Goal: Information Seeking & Learning: Learn about a topic

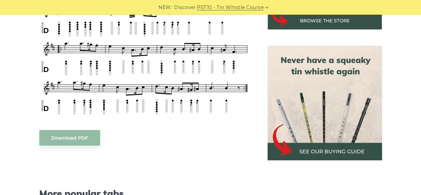
scroll to position [276, 0]
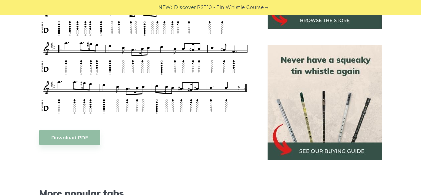
click at [322, 104] on img at bounding box center [324, 102] width 114 height 114
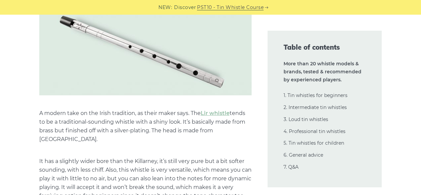
scroll to position [4681, 0]
click at [212, 110] on link "Lir whistle" at bounding box center [215, 113] width 29 height 6
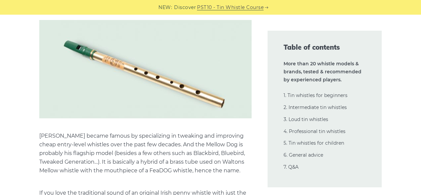
scroll to position [6145, 0]
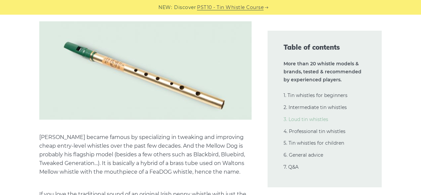
click at [310, 121] on link "3. Loud tin whistles" at bounding box center [305, 119] width 45 height 6
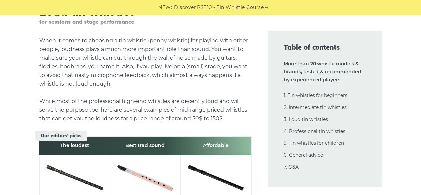
scroll to position [7233, 0]
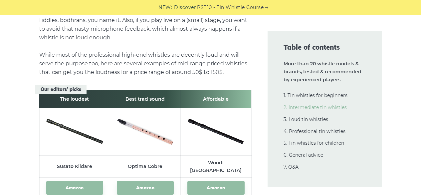
click at [310, 109] on link "2. Intermediate tin whistles" at bounding box center [314, 107] width 63 height 6
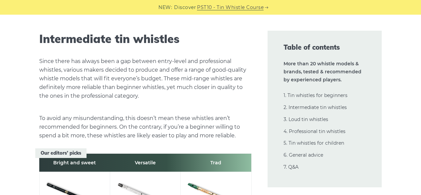
scroll to position [3670, 0]
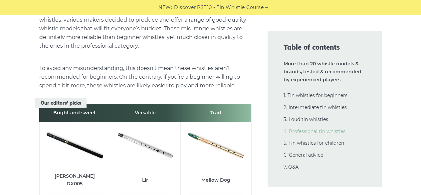
click at [305, 130] on link "4. Professional tin whistles" at bounding box center [314, 131] width 62 height 6
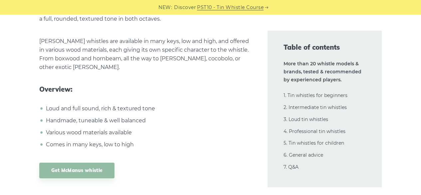
scroll to position [10762, 0]
click at [98, 163] on link "Get McManus whistle" at bounding box center [77, 171] width 76 height 16
click at [289, 156] on link "6. General advice" at bounding box center [303, 155] width 40 height 6
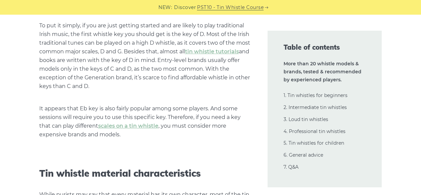
scroll to position [14512, 0]
click at [318, 110] on link "2. Intermediate tin whistles" at bounding box center [314, 107] width 63 height 6
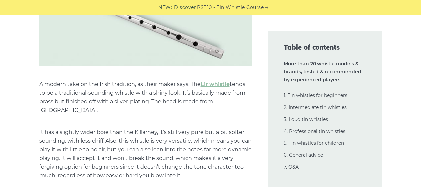
scroll to position [4710, 0]
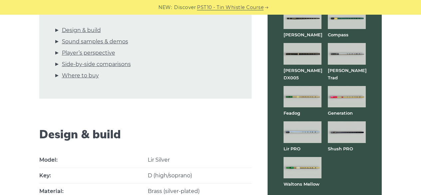
scroll to position [254, 0]
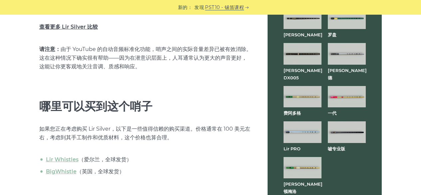
scroll to position [1986, 0]
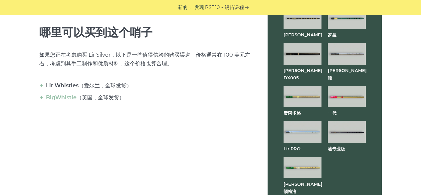
click at [60, 85] on font "Lir Whistles" at bounding box center [62, 85] width 33 height 6
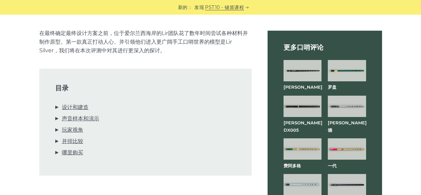
scroll to position [0, 0]
